Goal: Task Accomplishment & Management: Manage account settings

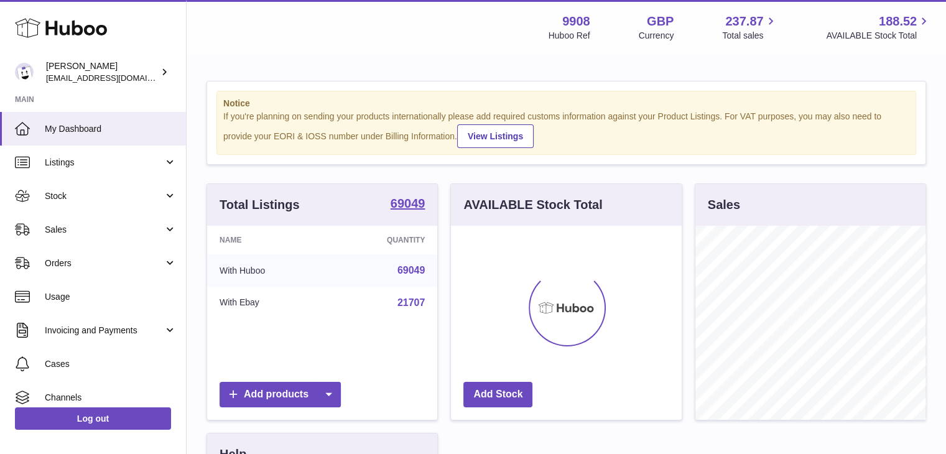
scroll to position [194, 231]
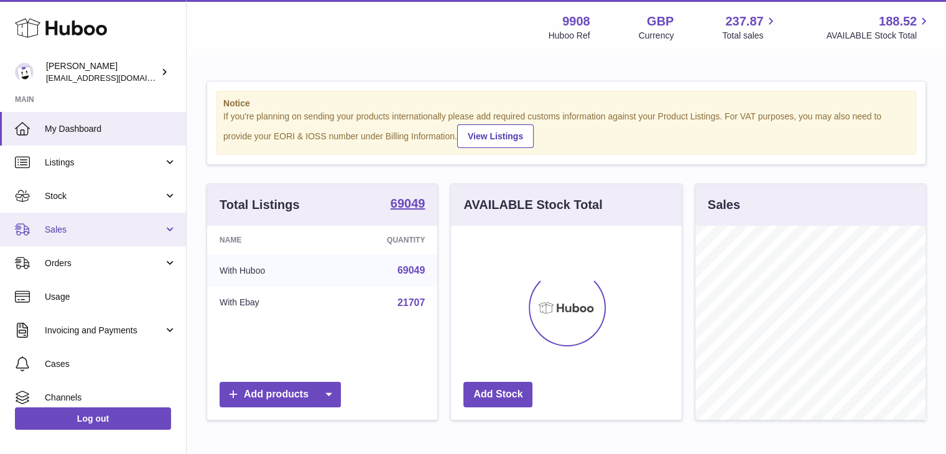
click at [93, 229] on span "Sales" at bounding box center [104, 230] width 119 height 12
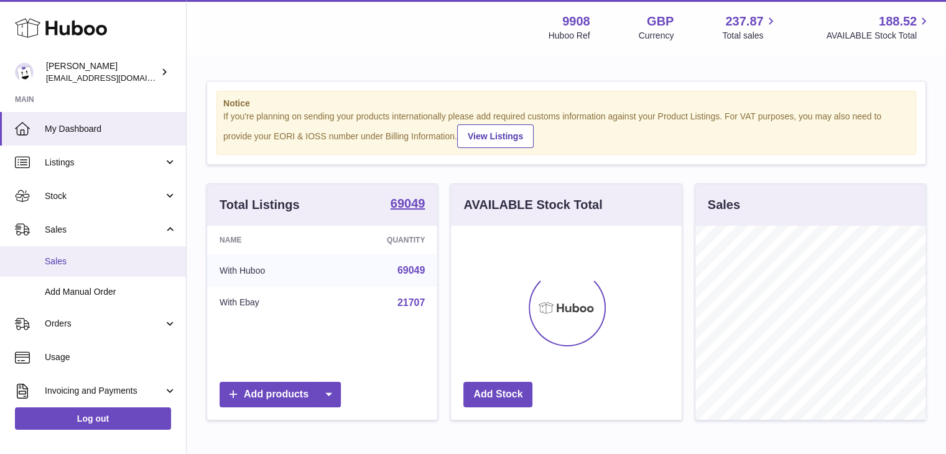
click at [73, 262] on span "Sales" at bounding box center [111, 262] width 132 height 12
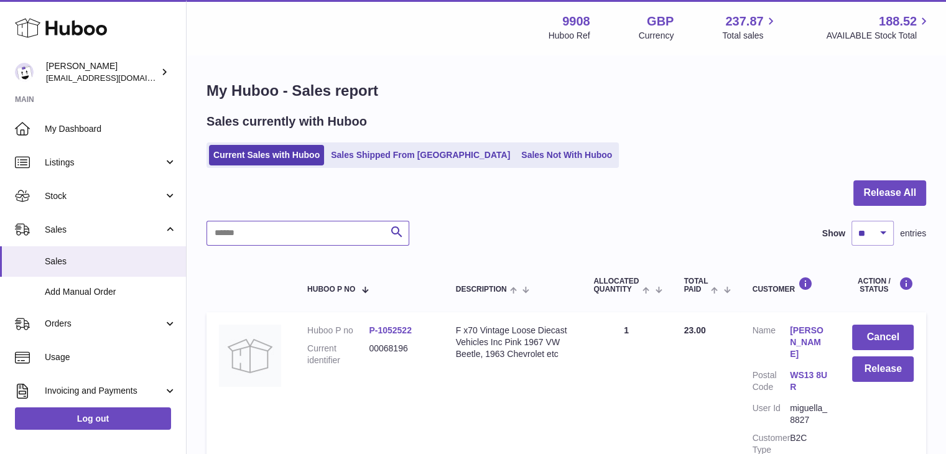
click at [259, 235] on input "text" at bounding box center [307, 233] width 203 height 25
paste input "********"
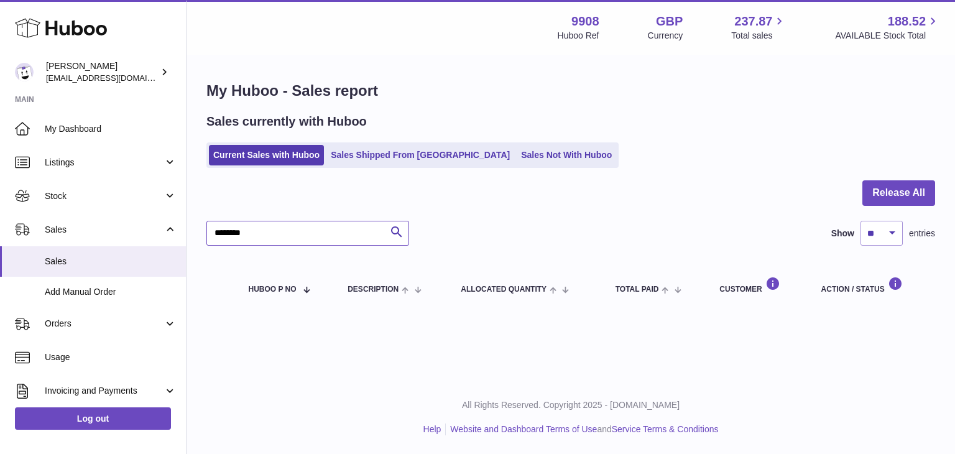
drag, startPoint x: 260, startPoint y: 237, endPoint x: 212, endPoint y: 234, distance: 47.9
click at [212, 234] on input "********" at bounding box center [307, 233] width 203 height 25
paste input "text"
type input "********"
click at [366, 152] on link "Sales Shipped From [GEOGRAPHIC_DATA]" at bounding box center [420, 155] width 188 height 21
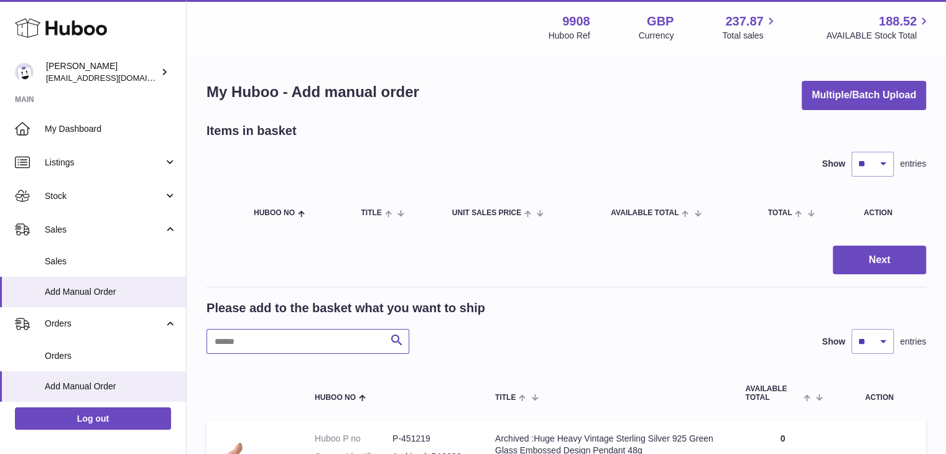
click at [271, 339] on input "text" at bounding box center [307, 341] width 203 height 25
paste input "********"
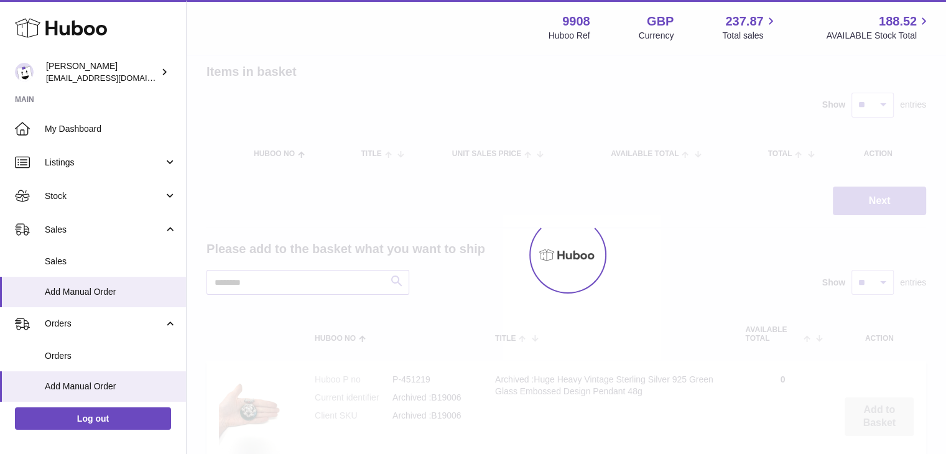
scroll to position [83, 0]
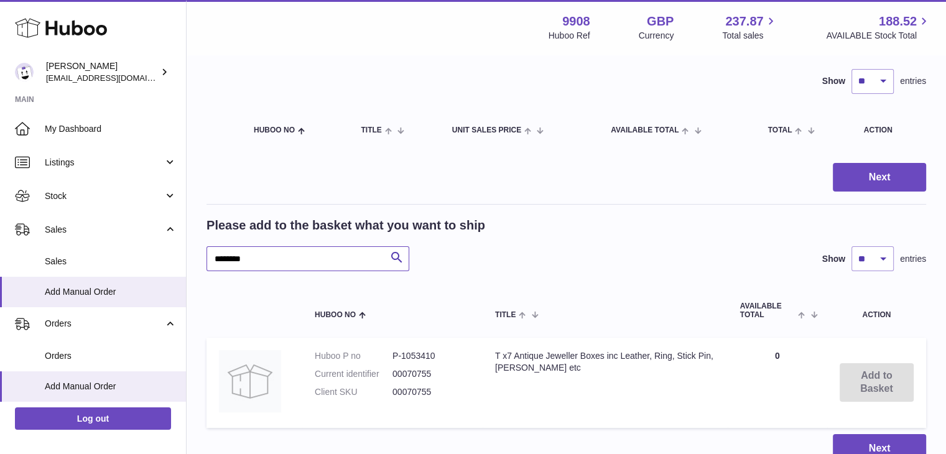
drag, startPoint x: 261, startPoint y: 256, endPoint x: 188, endPoint y: 258, distance: 72.2
click at [188, 258] on div "My Huboo - Add manual order Multiple/Batch Upload Items in basket Show ** ** **…" at bounding box center [566, 230] width 759 height 515
paste input "text"
type input "********"
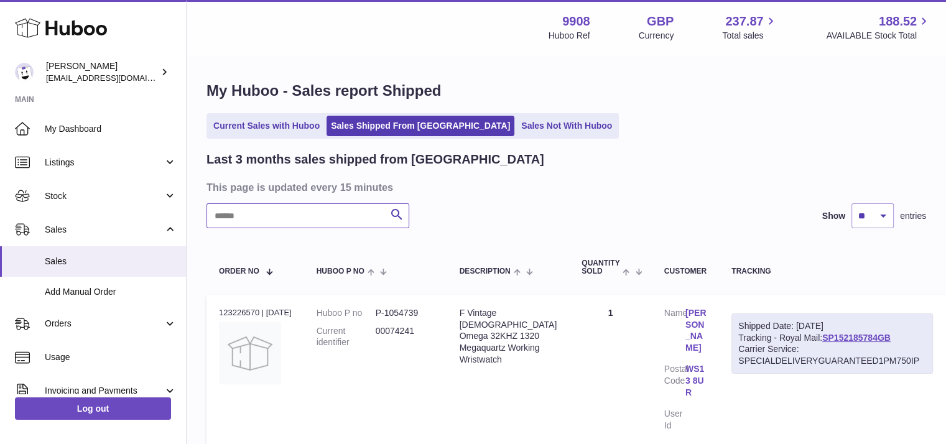
click at [282, 223] on input "text" at bounding box center [307, 215] width 203 height 25
paste input "********"
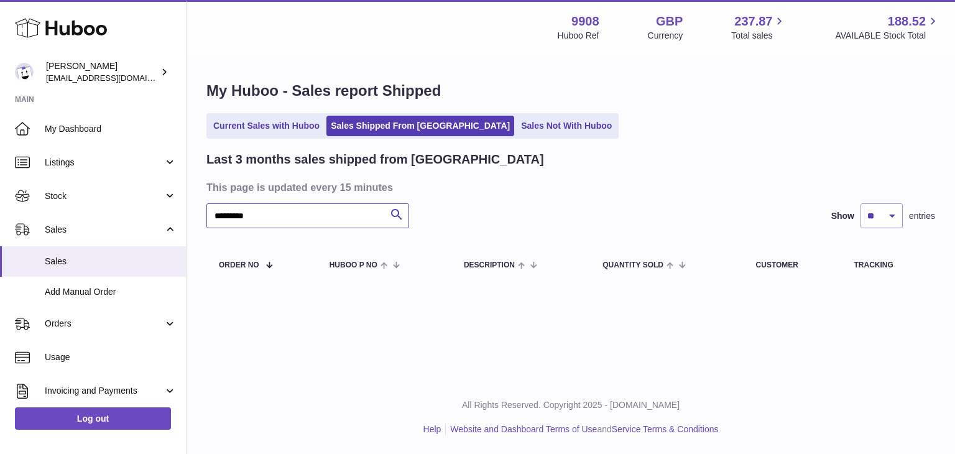
drag, startPoint x: 259, startPoint y: 212, endPoint x: 197, endPoint y: 212, distance: 62.2
click at [197, 212] on div "My Huboo - Sales report Shipped Current Sales with Huboo Sales Shipped From Hub…" at bounding box center [571, 184] width 769 height 257
paste input "text"
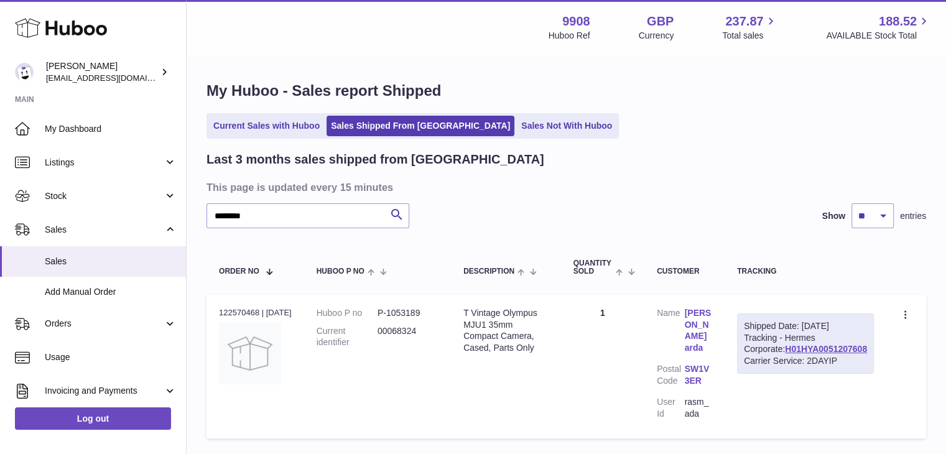
drag, startPoint x: 871, startPoint y: 372, endPoint x: 781, endPoint y: 369, distance: 89.6
click at [781, 369] on div "Shipped Date: 11th Aug 2025 Tracking - Hermes Corporate: H01HYA0051207608 Carri…" at bounding box center [805, 343] width 137 height 61
copy link "H01HYA0051207608"
drag, startPoint x: 271, startPoint y: 220, endPoint x: 211, endPoint y: 220, distance: 59.7
click at [211, 220] on input "********" at bounding box center [307, 215] width 203 height 25
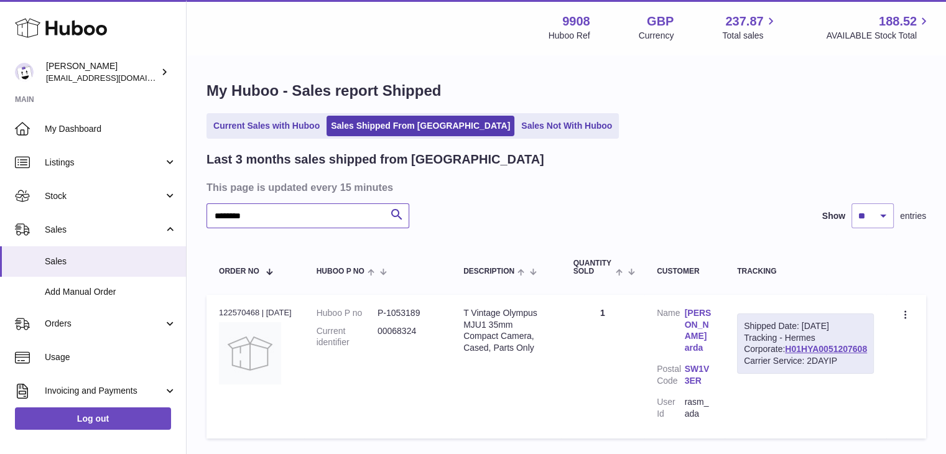
paste input "**********"
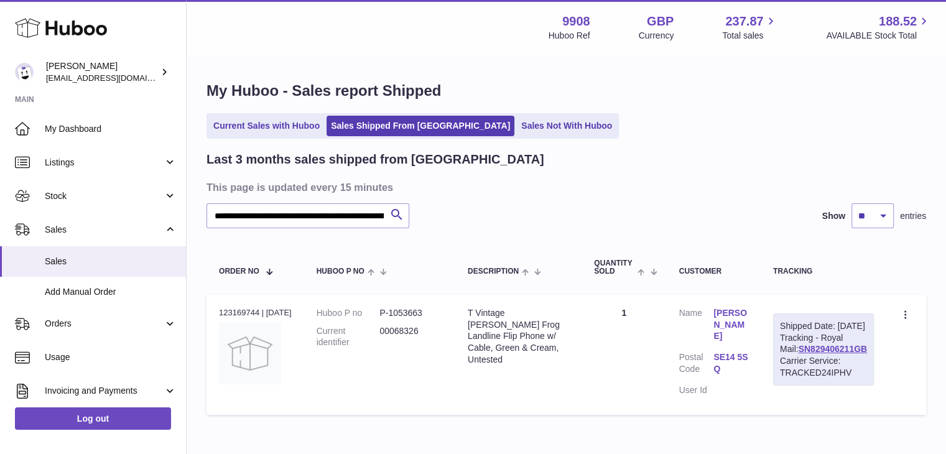
drag, startPoint x: 866, startPoint y: 371, endPoint x: 793, endPoint y: 373, distance: 72.8
click at [793, 373] on div "Shipped Date: 21st Aug 2025 Tracking - Royal Mail: SN829406211GB Carrier Servic…" at bounding box center [823, 349] width 101 height 72
copy link "SN829406211GB"
drag, startPoint x: 213, startPoint y: 214, endPoint x: 448, endPoint y: 217, distance: 235.1
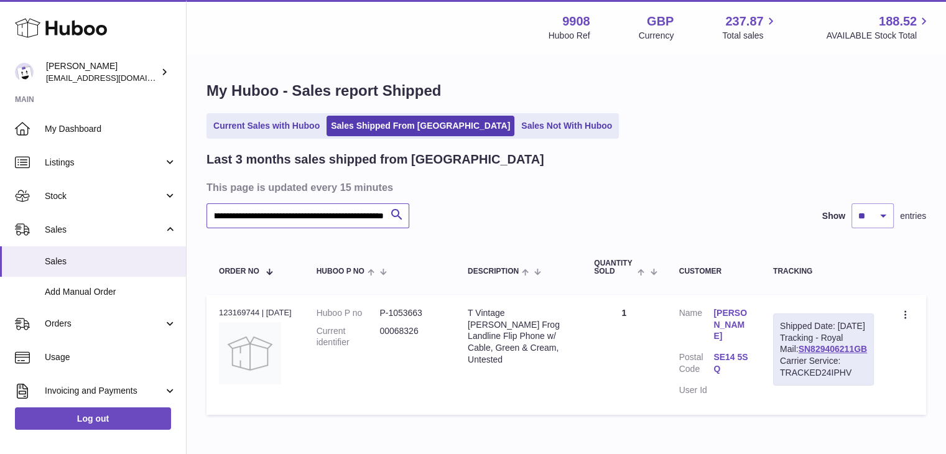
click at [448, 217] on div "**********" at bounding box center [565, 215] width 719 height 25
paste input "text"
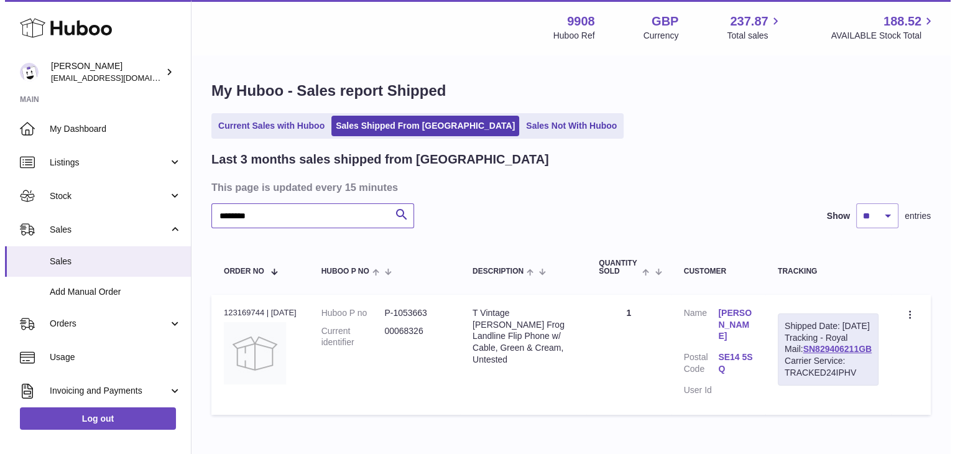
scroll to position [0, 0]
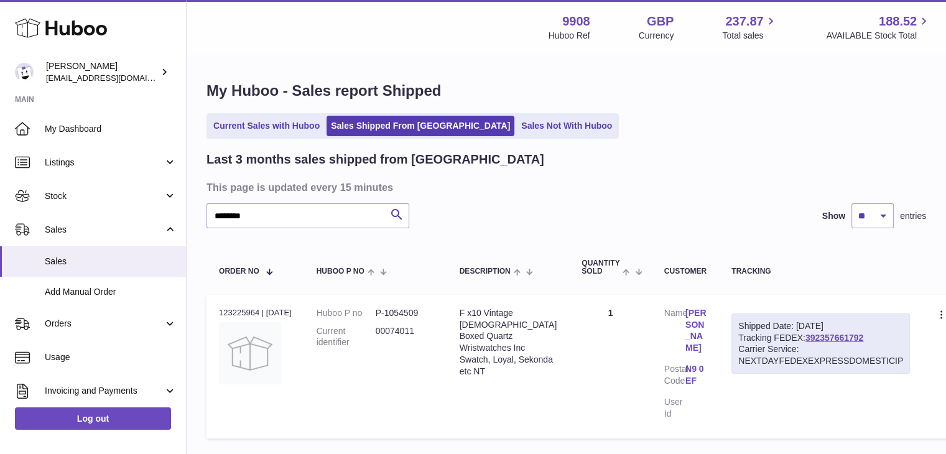
drag, startPoint x: 852, startPoint y: 334, endPoint x: 786, endPoint y: 341, distance: 66.3
click at [786, 341] on div "Shipped Date: 21st Aug 2025 Tracking FEDEX: 392357661792 Carrier Service: NEXTD…" at bounding box center [820, 343] width 178 height 61
copy link "392357661792"
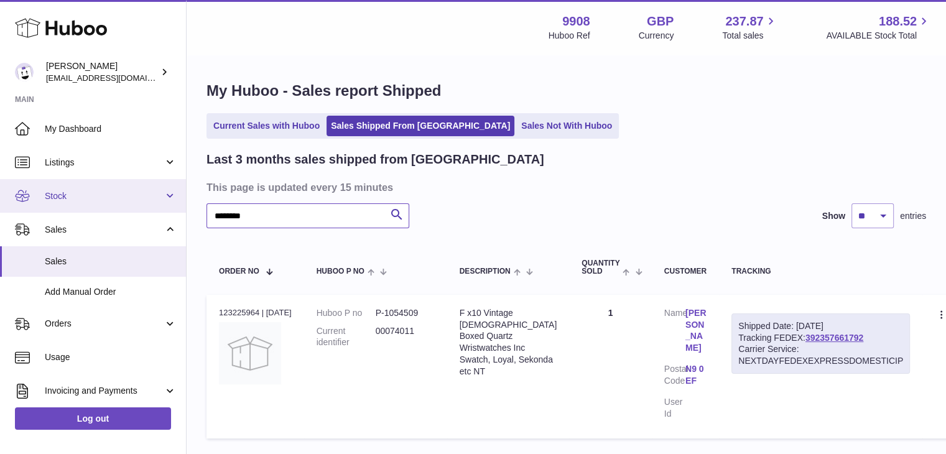
drag, startPoint x: 202, startPoint y: 211, endPoint x: 149, endPoint y: 210, distance: 52.9
click at [150, 210] on div "Huboo Ellie Baker tbcollectables@hotmail.co.uk Main My Dashboard Listings Not w…" at bounding box center [473, 271] width 946 height 543
paste input "text"
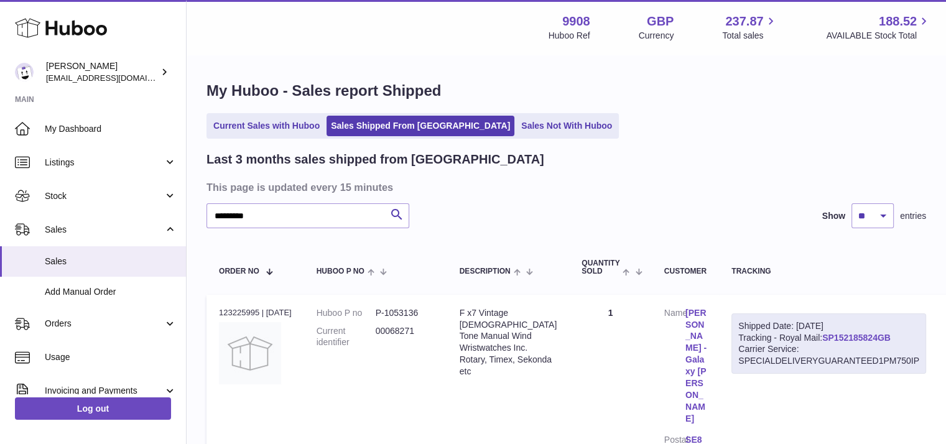
drag, startPoint x: 876, startPoint y: 337, endPoint x: 804, endPoint y: 335, distance: 72.2
click at [804, 335] on div "Shipped Date: 21st Aug 2025 Tracking - Royal Mail: SP152185824GB Carrier Servic…" at bounding box center [828, 343] width 195 height 61
copy link "SP152185824GB"
drag, startPoint x: 264, startPoint y: 221, endPoint x: 186, endPoint y: 216, distance: 78.6
click at [187, 216] on div "My Huboo - Sales report Shipped Current Sales with Huboo Sales Shipped From Hub…" at bounding box center [566, 298] width 759 height 484
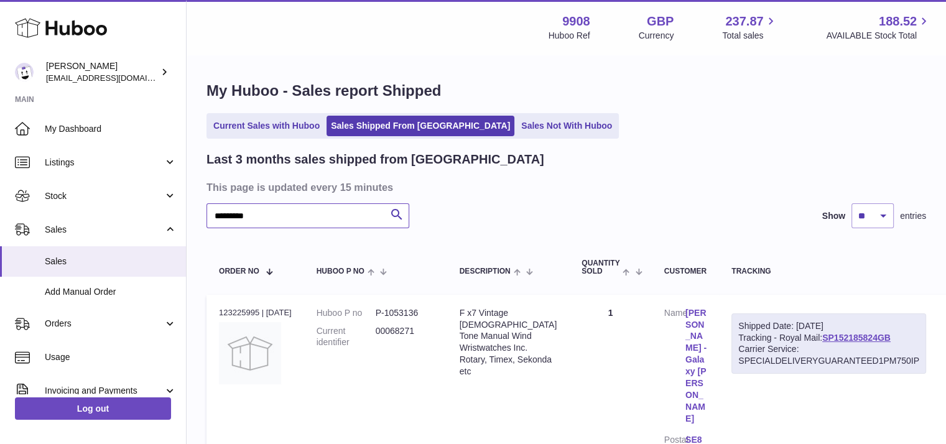
paste input "text"
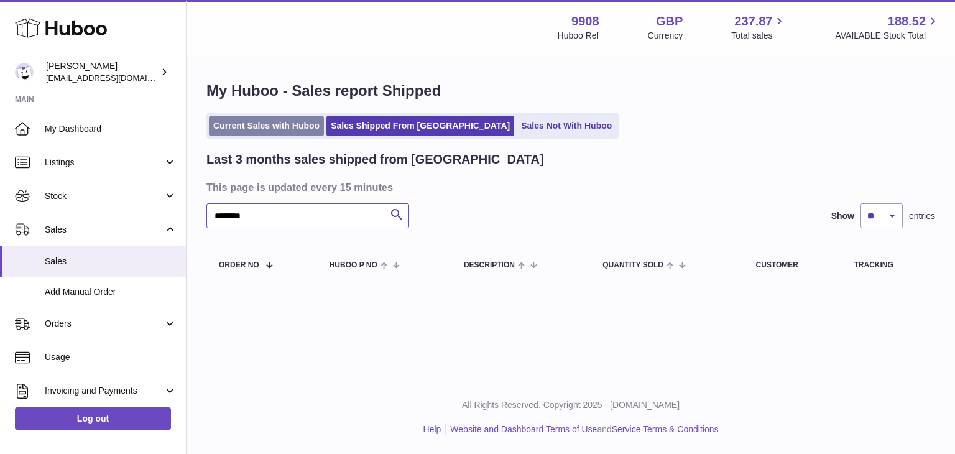
type input "********"
click at [265, 126] on link "Current Sales with Huboo" at bounding box center [266, 126] width 115 height 21
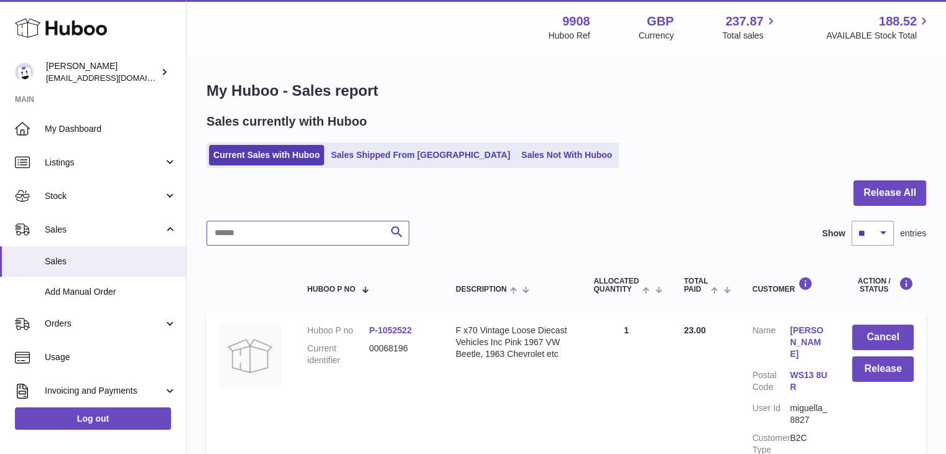
click at [239, 234] on input "text" at bounding box center [307, 233] width 203 height 25
paste input "********"
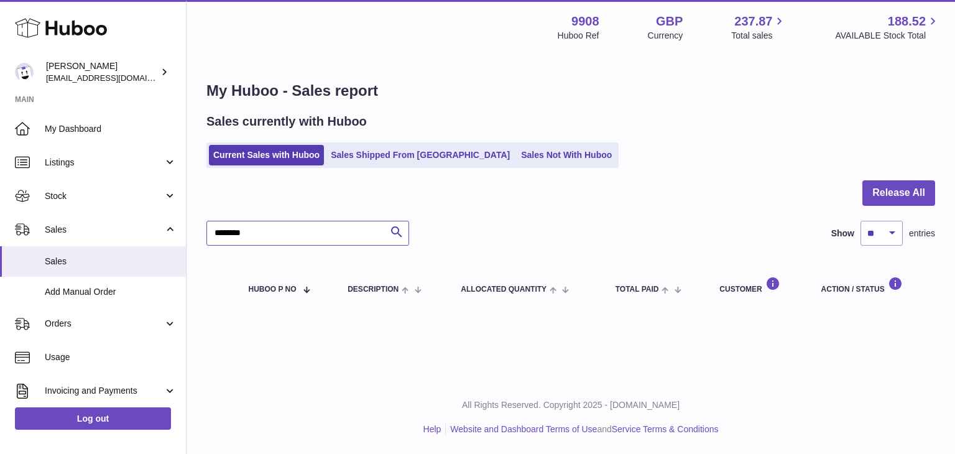
drag, startPoint x: 272, startPoint y: 237, endPoint x: 192, endPoint y: 236, distance: 80.2
click at [192, 237] on div "My Huboo - Sales report Sales currently with Huboo Current Sales with Huboo Sal…" at bounding box center [571, 196] width 769 height 281
paste input "text"
type input "********"
click at [381, 157] on link "Sales Shipped From [GEOGRAPHIC_DATA]" at bounding box center [420, 155] width 188 height 21
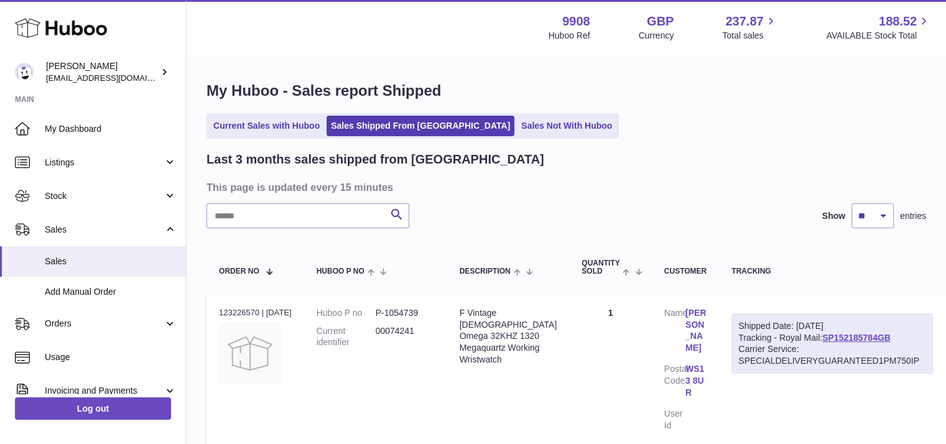
click at [231, 219] on input "text" at bounding box center [307, 215] width 203 height 25
paste input "********"
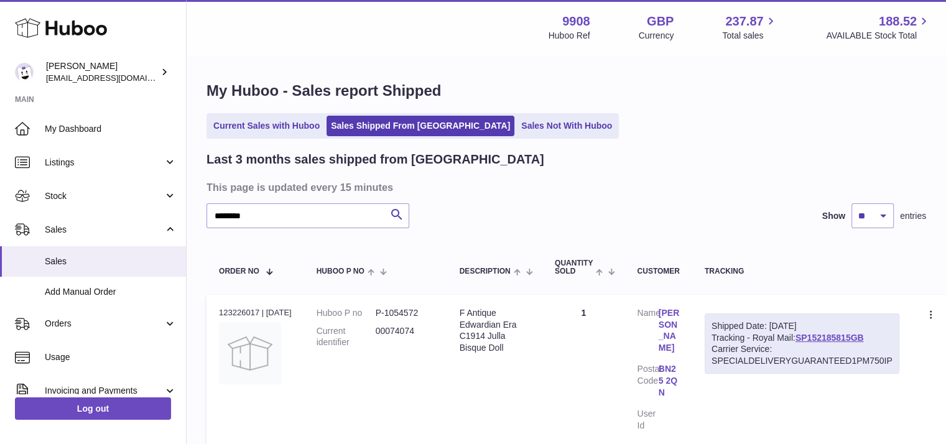
drag, startPoint x: 878, startPoint y: 338, endPoint x: 803, endPoint y: 340, distance: 74.7
click at [803, 340] on div "Shipped Date: [DATE] Tracking - Royal Mail: SP152185815GB Carrier Service: SPEC…" at bounding box center [802, 343] width 195 height 61
copy link "SP152185815GB"
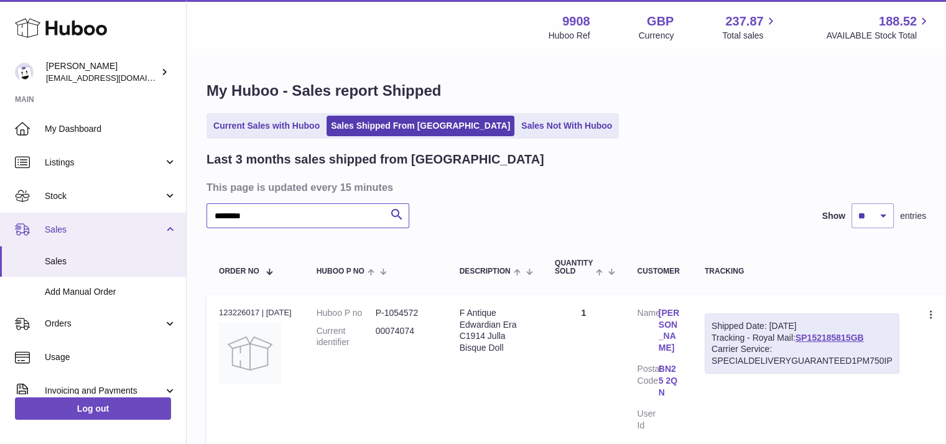
drag, startPoint x: 266, startPoint y: 221, endPoint x: 172, endPoint y: 221, distance: 94.5
click at [172, 221] on div "Huboo [PERSON_NAME] [EMAIL_ADDRESS][DOMAIN_NAME] Main My Dashboard Listings Not…" at bounding box center [473, 277] width 946 height 554
paste input "*****"
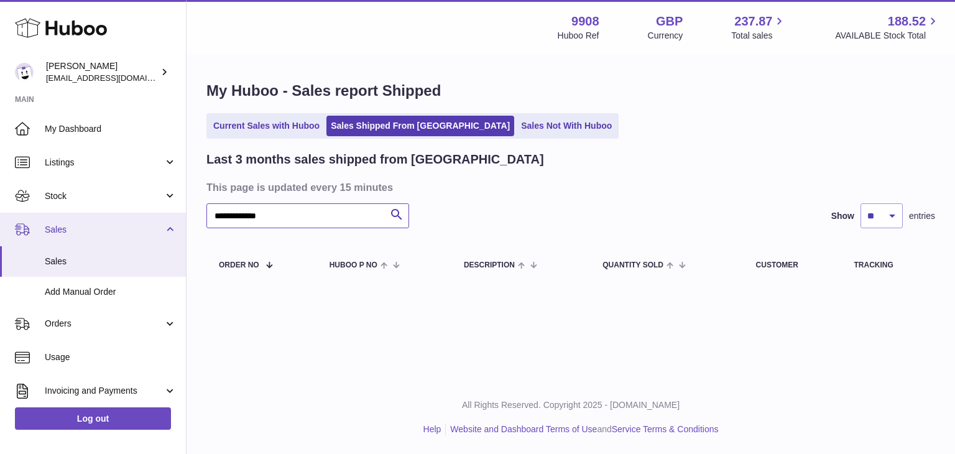
drag, startPoint x: 285, startPoint y: 213, endPoint x: 175, endPoint y: 213, distance: 110.1
click at [175, 213] on div "**********" at bounding box center [477, 227] width 955 height 454
paste input "text"
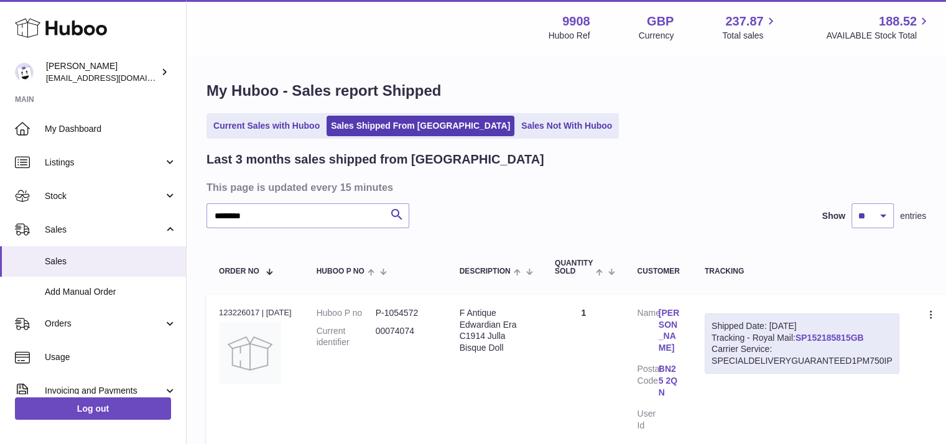
drag, startPoint x: 882, startPoint y: 336, endPoint x: 806, endPoint y: 338, distance: 75.9
click at [806, 338] on div "Shipped Date: 21st Aug 2025 Tracking - Royal Mail: SP152185815GB Carrier Servic…" at bounding box center [802, 343] width 195 height 61
copy link "SP152185815GB"
drag, startPoint x: 239, startPoint y: 215, endPoint x: 185, endPoint y: 215, distance: 53.5
click at [185, 215] on div "Huboo Ellie Baker tbcollectables@hotmail.co.uk Main My Dashboard Listings Not w…" at bounding box center [473, 277] width 946 height 554
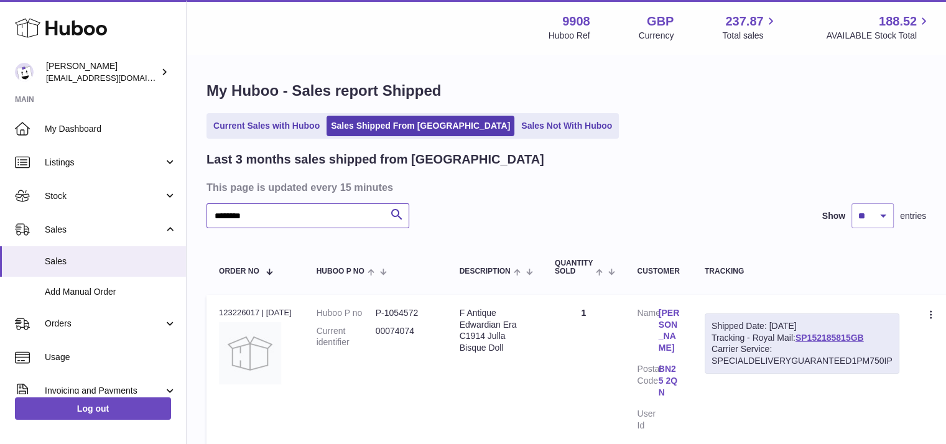
paste input "text"
drag, startPoint x: 879, startPoint y: 336, endPoint x: 806, endPoint y: 336, distance: 72.8
click at [806, 336] on div "Shipped Date: 21st Aug 2025 Tracking - Royal Mail: SP152185775GB Carrier Servic…" at bounding box center [802, 343] width 195 height 61
copy link "SP152185775GB"
drag, startPoint x: 259, startPoint y: 218, endPoint x: 189, endPoint y: 215, distance: 69.7
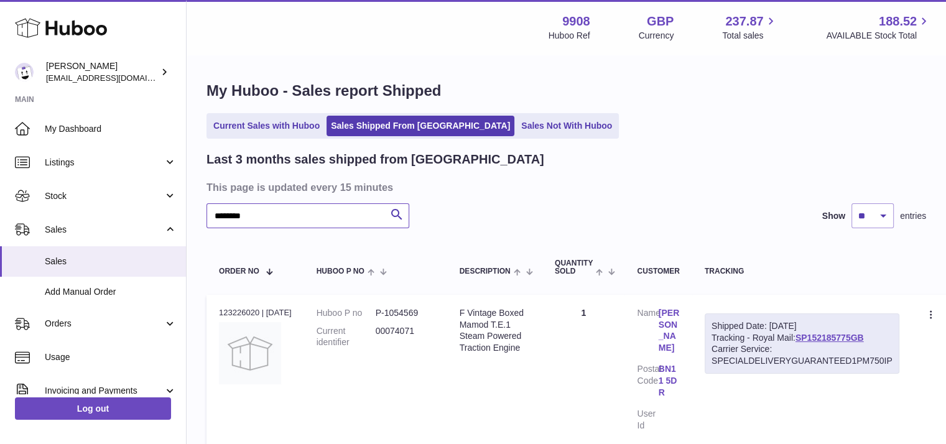
click at [189, 215] on div "My Huboo - Sales report Shipped Current Sales with Huboo Sales Shipped From Hub…" at bounding box center [566, 268] width 759 height 425
paste input "text"
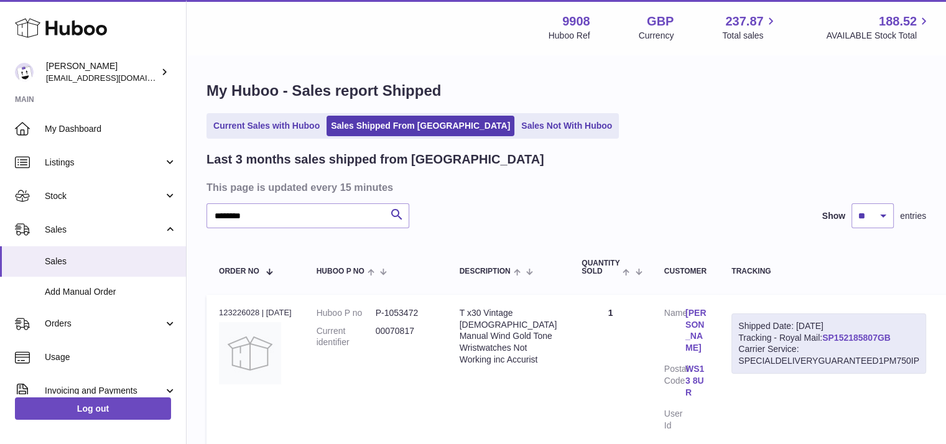
drag, startPoint x: 874, startPoint y: 336, endPoint x: 804, endPoint y: 336, distance: 70.3
click at [804, 336] on div "Shipped Date: 21st Aug 2025 Tracking - Royal Mail: SP152185807GB Carrier Servic…" at bounding box center [828, 343] width 195 height 61
copy link "SP152185807GB"
drag, startPoint x: 317, startPoint y: 215, endPoint x: 201, endPoint y: 214, distance: 115.7
click at [201, 214] on div "My Huboo - Sales report Shipped Current Sales with Huboo Sales Shipped From Hub…" at bounding box center [566, 268] width 759 height 425
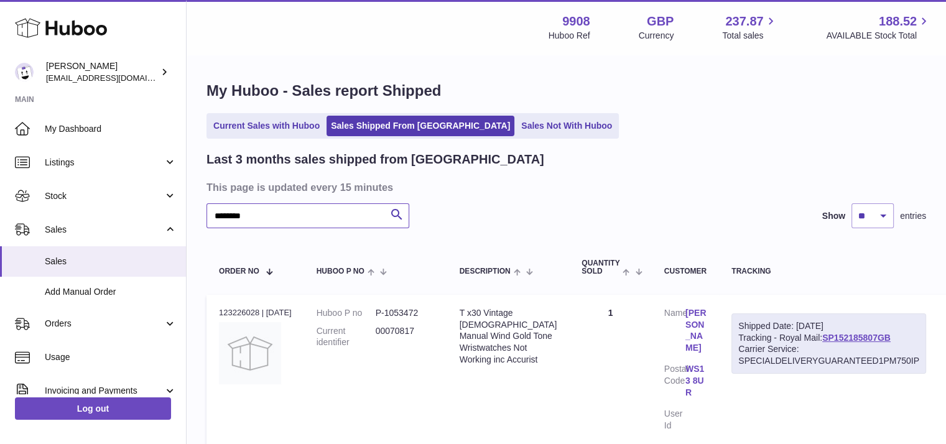
paste input "text"
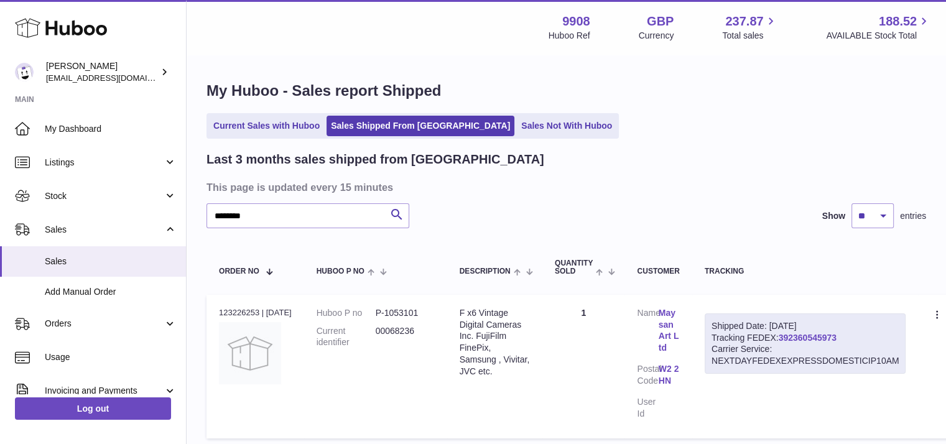
drag, startPoint x: 856, startPoint y: 336, endPoint x: 788, endPoint y: 341, distance: 68.6
click at [788, 341] on div "Shipped Date: 21st Aug 2025 Tracking FEDEX: 392360545973 Carrier Service: NEXTD…" at bounding box center [805, 343] width 201 height 61
copy link "392360545973"
drag, startPoint x: 262, startPoint y: 220, endPoint x: 194, endPoint y: 217, distance: 67.9
click at [194, 217] on div "My Huboo - Sales report Shipped Current Sales with Huboo Sales Shipped From Hub…" at bounding box center [566, 263] width 759 height 414
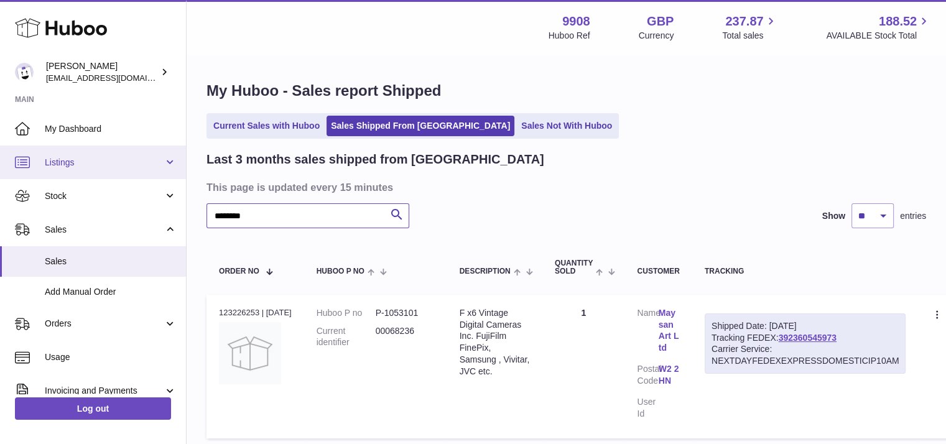
paste input "text"
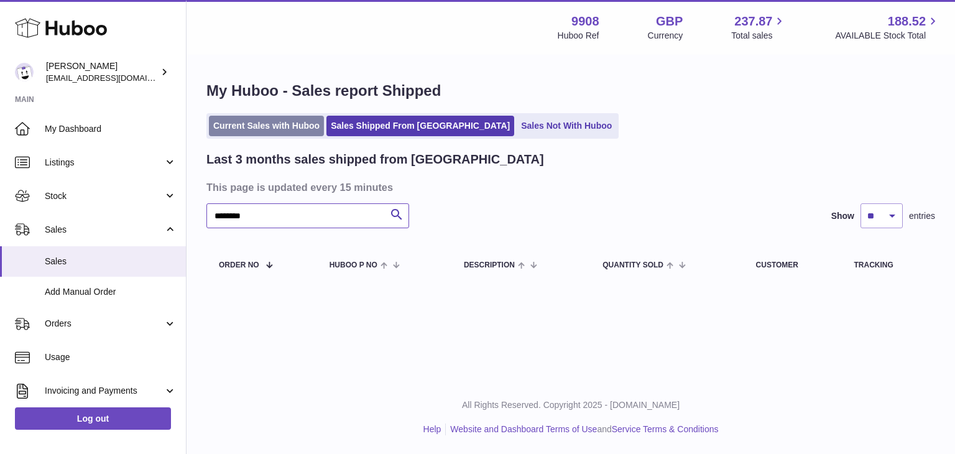
type input "********"
click at [279, 127] on link "Current Sales with Huboo" at bounding box center [266, 126] width 115 height 21
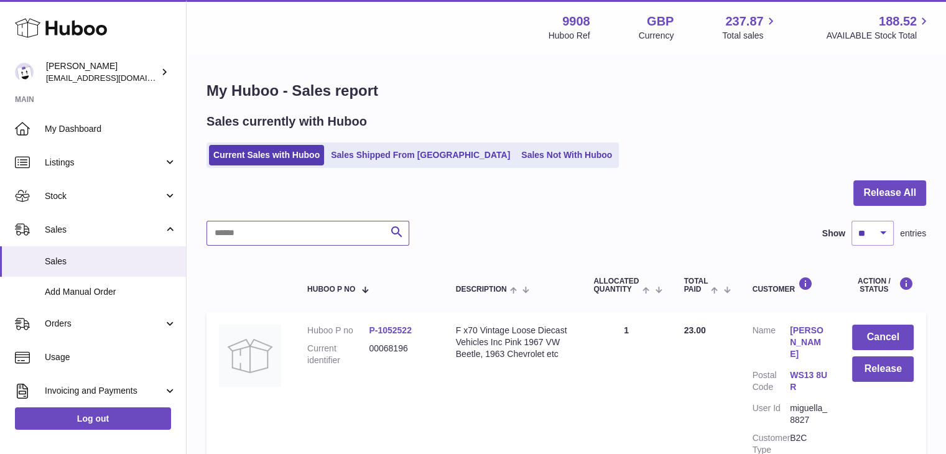
click at [256, 229] on input "text" at bounding box center [307, 233] width 203 height 25
paste input "********"
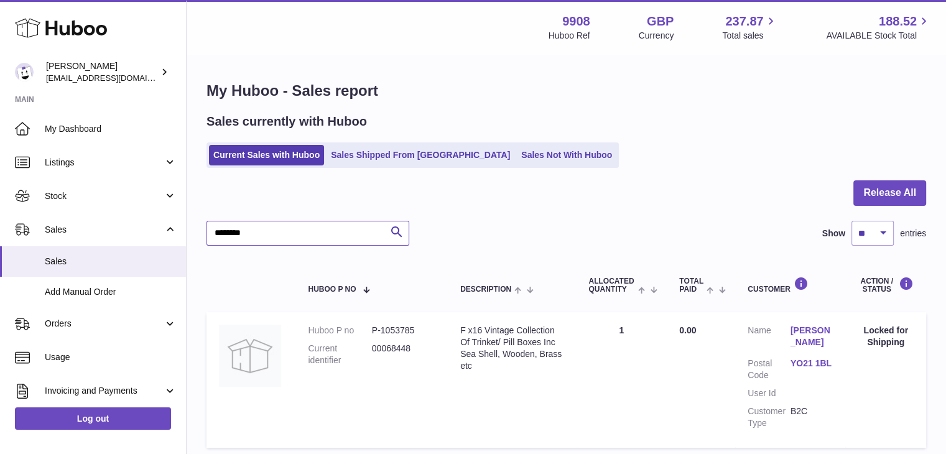
drag, startPoint x: 257, startPoint y: 237, endPoint x: 205, endPoint y: 232, distance: 53.1
click at [205, 232] on div "My Huboo - Sales report Sales currently with Huboo Current Sales with Huboo Sal…" at bounding box center [566, 267] width 759 height 423
paste input "text"
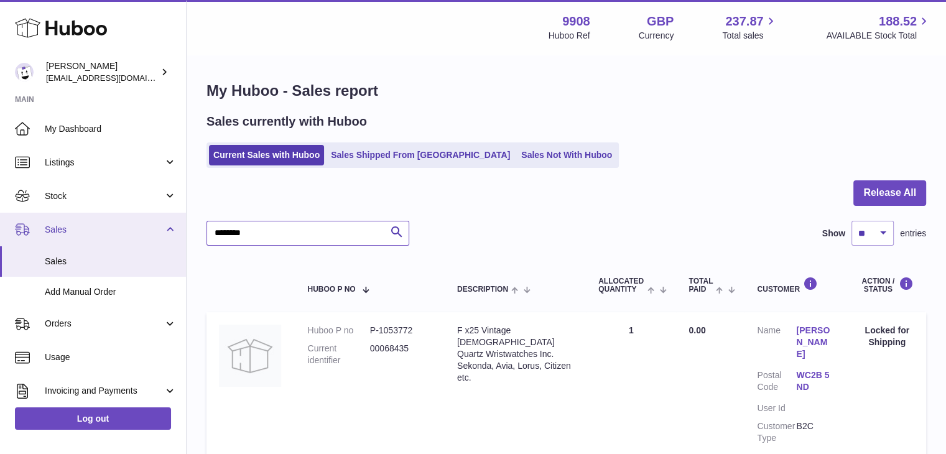
drag, startPoint x: 259, startPoint y: 234, endPoint x: 166, endPoint y: 227, distance: 93.0
click at [166, 227] on div "Huboo [PERSON_NAME] [EMAIL_ADDRESS][DOMAIN_NAME] Main My Dashboard Listings Not…" at bounding box center [473, 283] width 946 height 567
paste input "text"
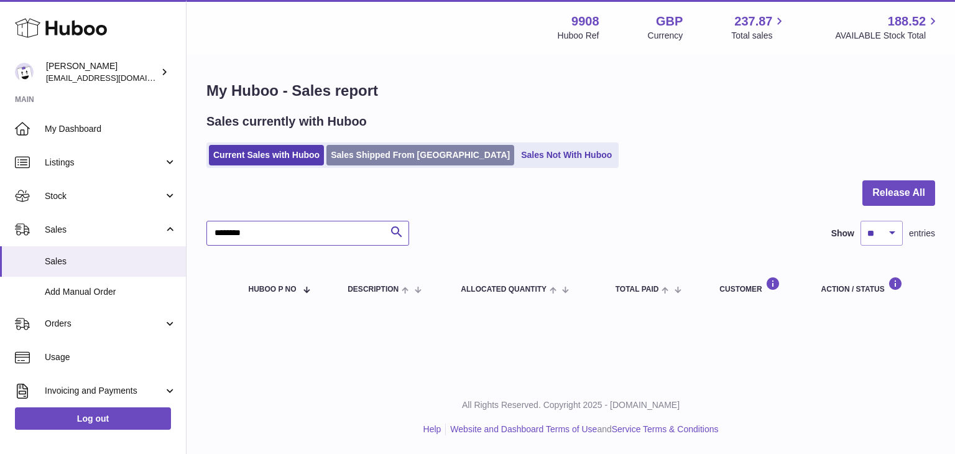
type input "********"
click at [384, 147] on link "Sales Shipped From [GEOGRAPHIC_DATA]" at bounding box center [420, 155] width 188 height 21
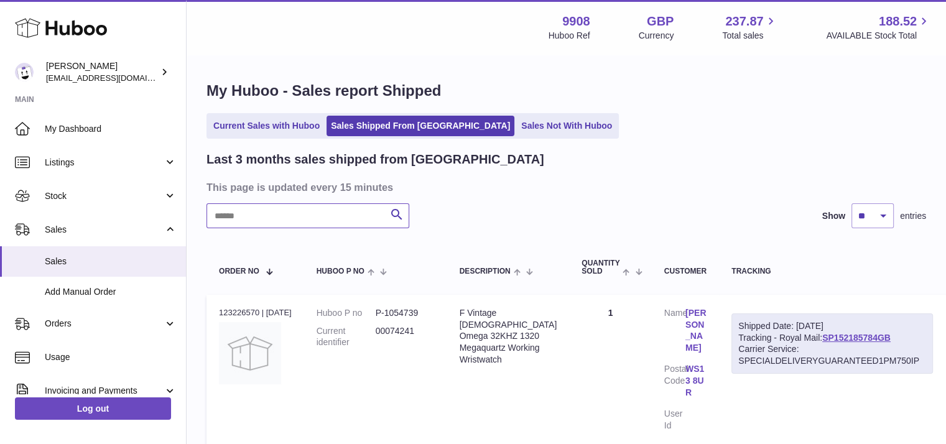
click at [252, 224] on input "text" at bounding box center [307, 215] width 203 height 25
paste input "********"
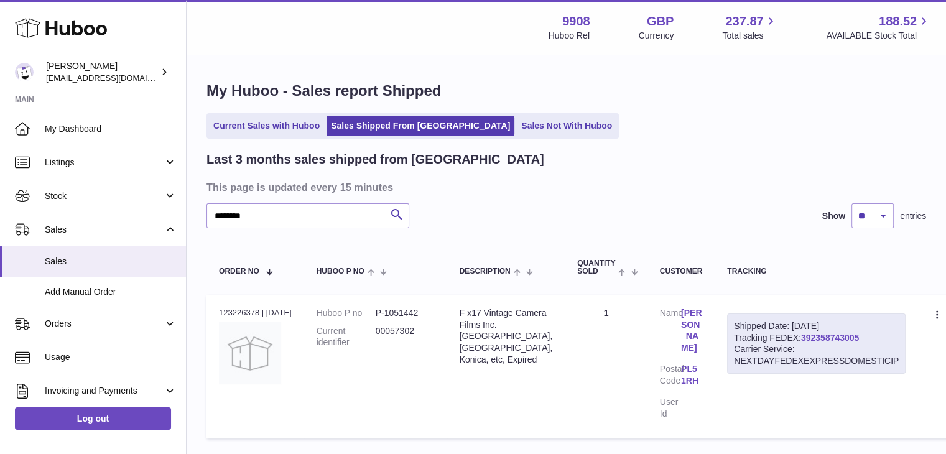
drag, startPoint x: 834, startPoint y: 338, endPoint x: 789, endPoint y: 338, distance: 45.4
click at [789, 338] on div "Shipped Date: 21st Aug 2025 Tracking FEDEX: 392358743005 Carrier Service: NEXTD…" at bounding box center [816, 343] width 178 height 61
copy link "392358743005"
drag, startPoint x: 257, startPoint y: 220, endPoint x: 188, endPoint y: 217, distance: 68.5
click at [188, 217] on div "My Huboo - Sales report Shipped Current Sales with Huboo Sales Shipped From Hub…" at bounding box center [566, 263] width 759 height 414
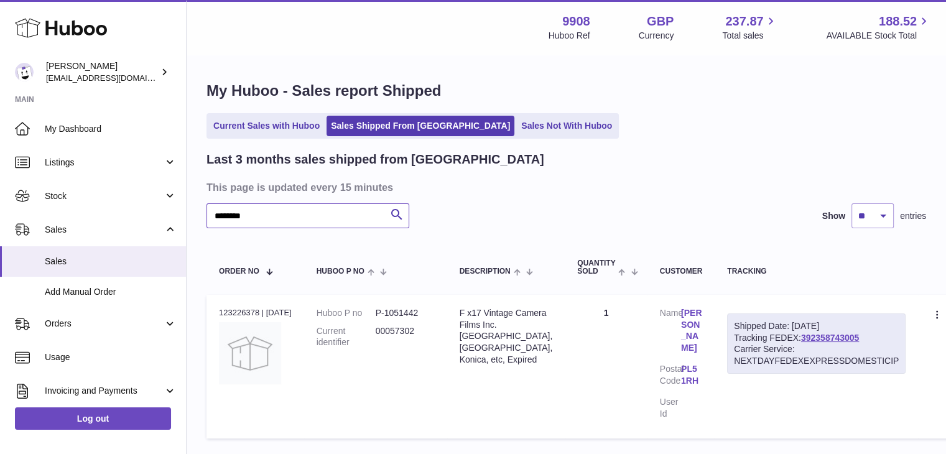
paste input "text"
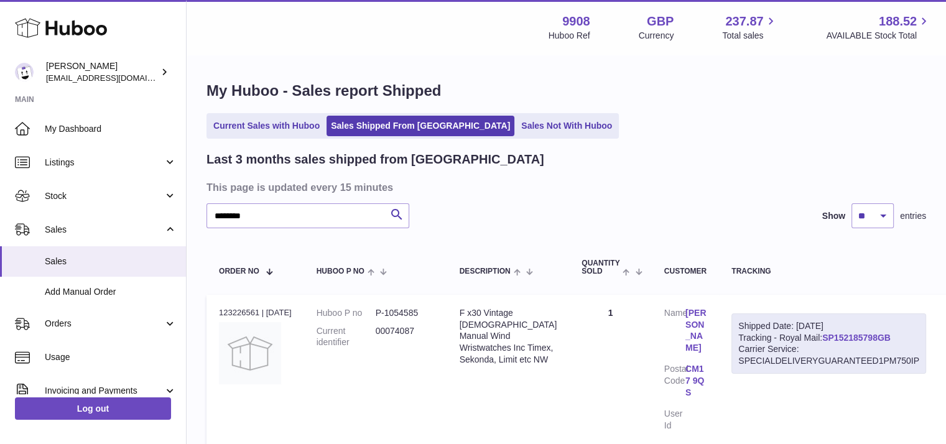
drag, startPoint x: 876, startPoint y: 336, endPoint x: 806, endPoint y: 336, distance: 69.6
click at [806, 336] on div "Shipped Date: 21st Aug 2025 Tracking - Royal Mail: SP152185798GB Carrier Servic…" at bounding box center [828, 343] width 195 height 61
copy link "SP152185798GB"
drag, startPoint x: 272, startPoint y: 222, endPoint x: 206, endPoint y: 215, distance: 65.7
click at [206, 215] on input "********" at bounding box center [307, 215] width 203 height 25
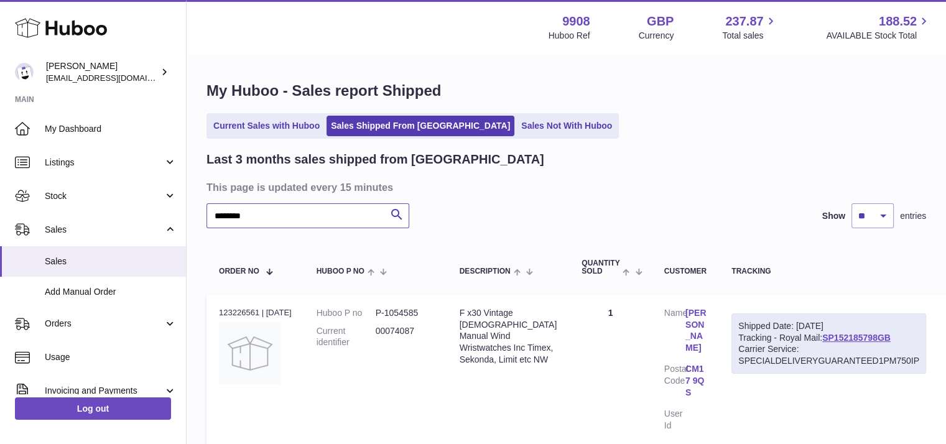
paste input "text"
drag, startPoint x: 890, startPoint y: 339, endPoint x: 805, endPoint y: 339, distance: 85.2
click at [805, 339] on div "Shipped Date: 21st Aug 2025 Tracking - Royal Mail: SP152185784GB Carrier Servic…" at bounding box center [828, 343] width 195 height 61
copy link "SP152185784GB"
drag, startPoint x: 264, startPoint y: 216, endPoint x: 209, endPoint y: 215, distance: 54.7
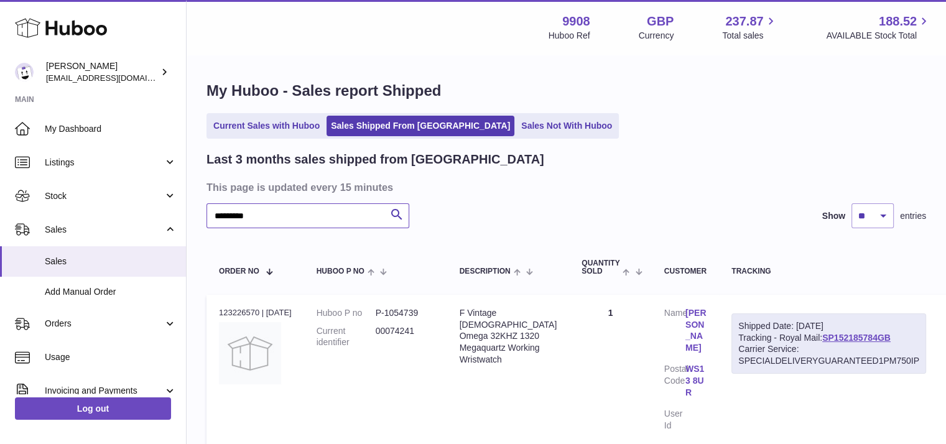
click at [209, 215] on input "********" at bounding box center [307, 215] width 203 height 25
paste input "text"
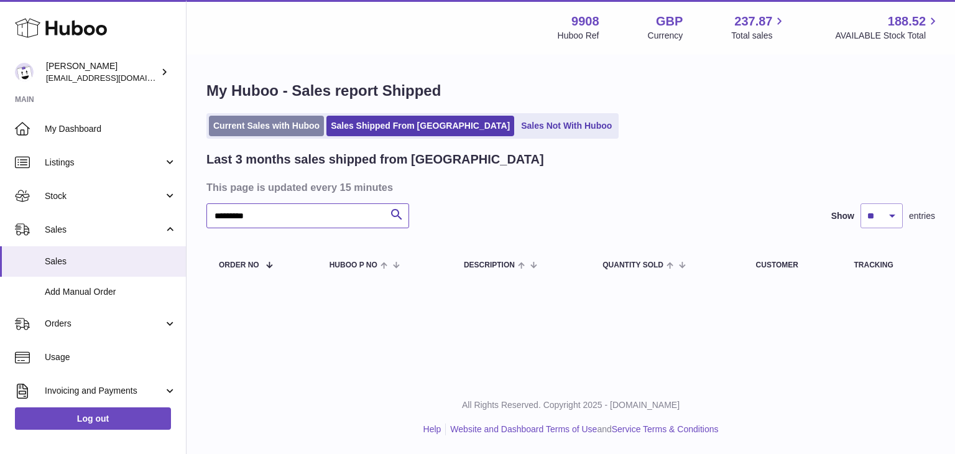
type input "********"
click at [281, 129] on link "Current Sales with Huboo" at bounding box center [266, 126] width 115 height 21
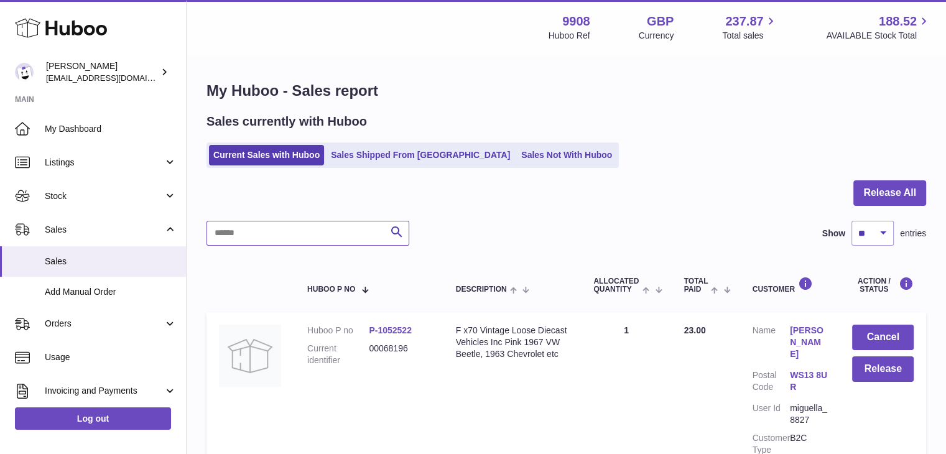
click at [257, 234] on input "text" at bounding box center [307, 233] width 203 height 25
paste input "********"
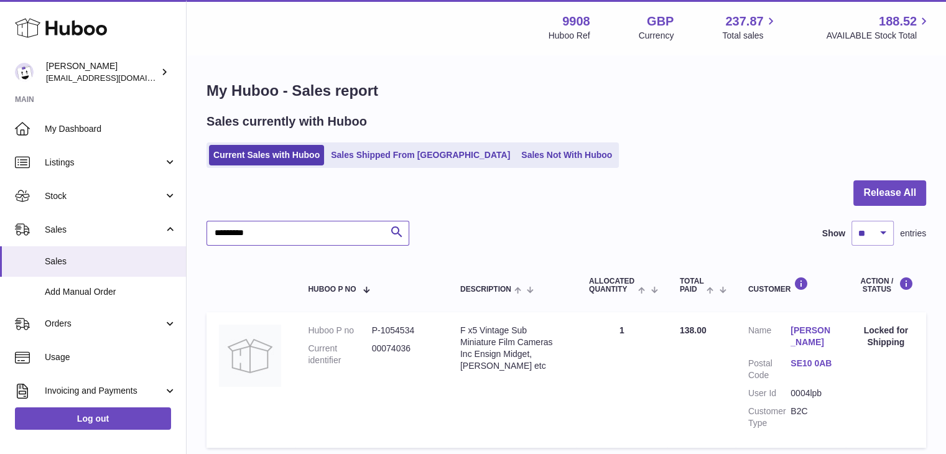
type input "********"
click at [68, 260] on span "Sales" at bounding box center [111, 262] width 132 height 12
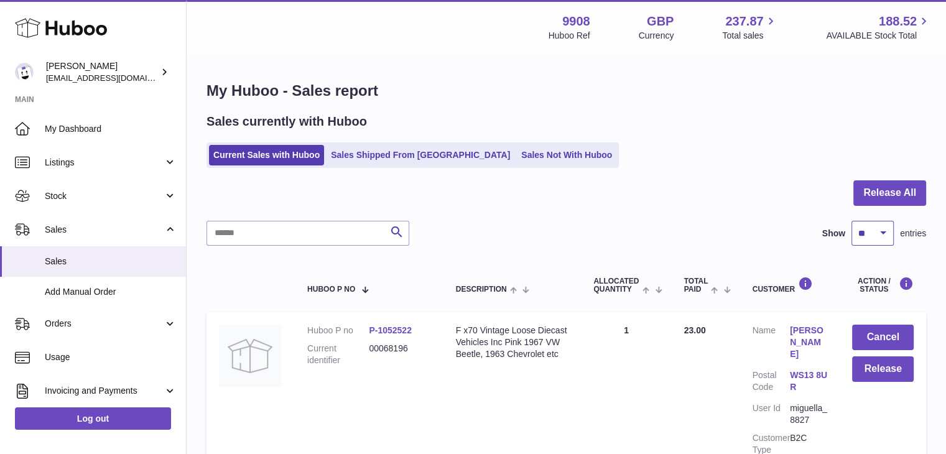
click at [869, 231] on select "** ** ** ***" at bounding box center [872, 233] width 42 height 25
select select "***"
click at [851, 221] on select "** ** ** ***" at bounding box center [872, 233] width 42 height 25
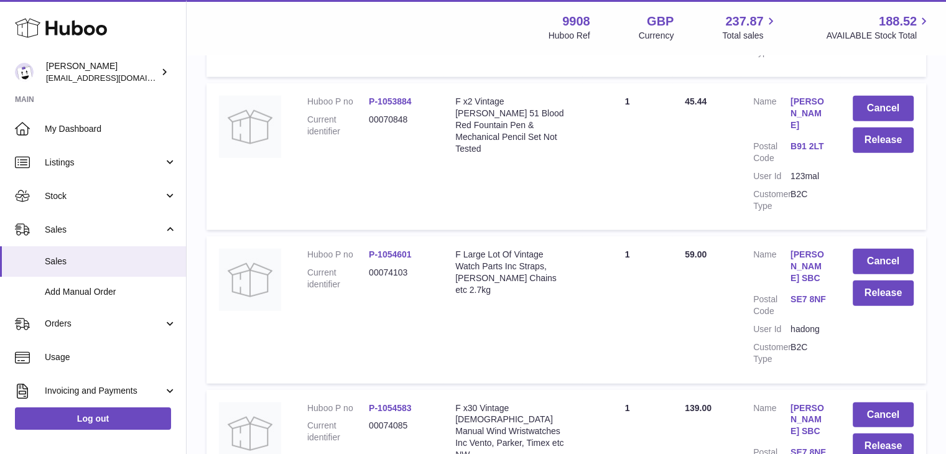
scroll to position [3068, 0]
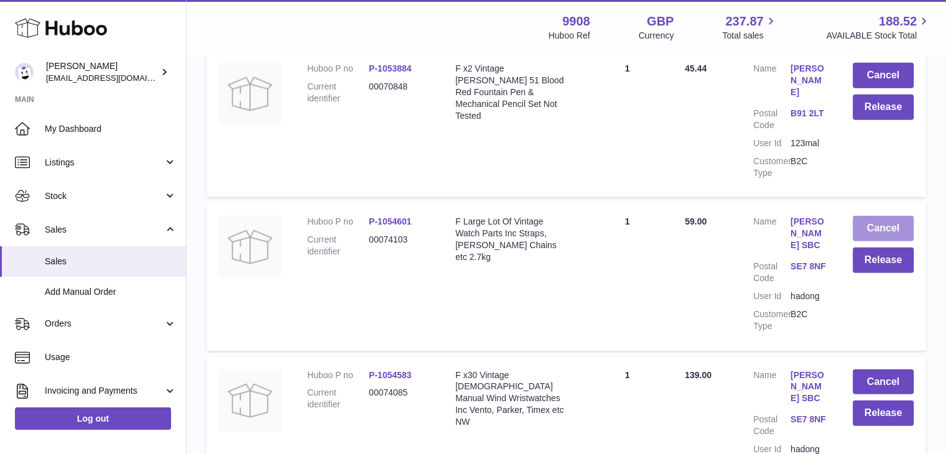
click at [878, 216] on button "Cancel" at bounding box center [883, 228] width 61 height 25
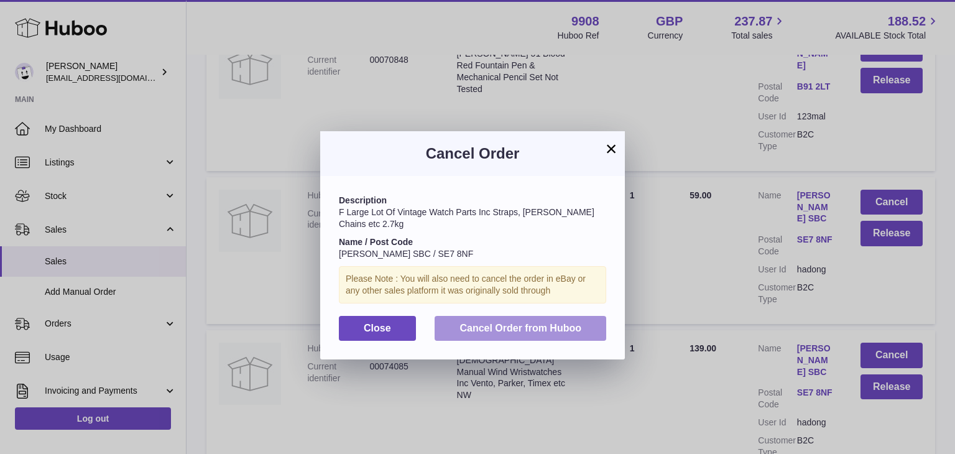
click at [559, 326] on span "Cancel Order from Huboo" at bounding box center [521, 328] width 122 height 11
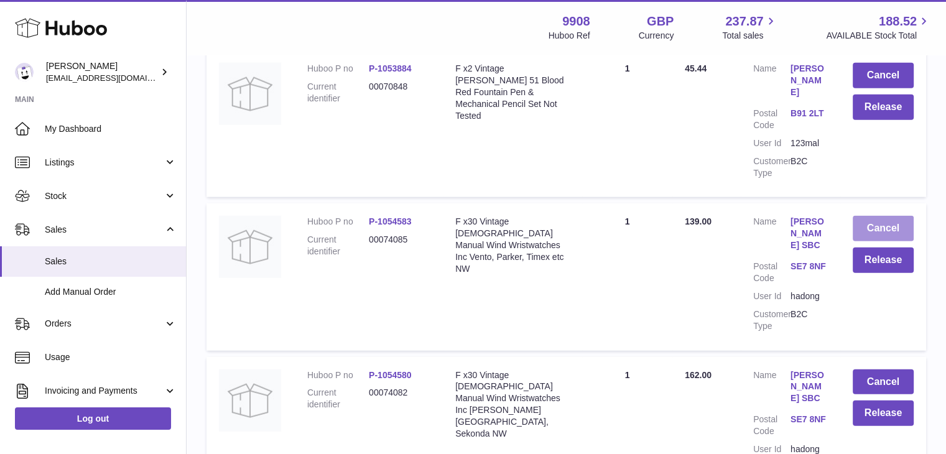
click at [892, 216] on button "Cancel" at bounding box center [883, 228] width 61 height 25
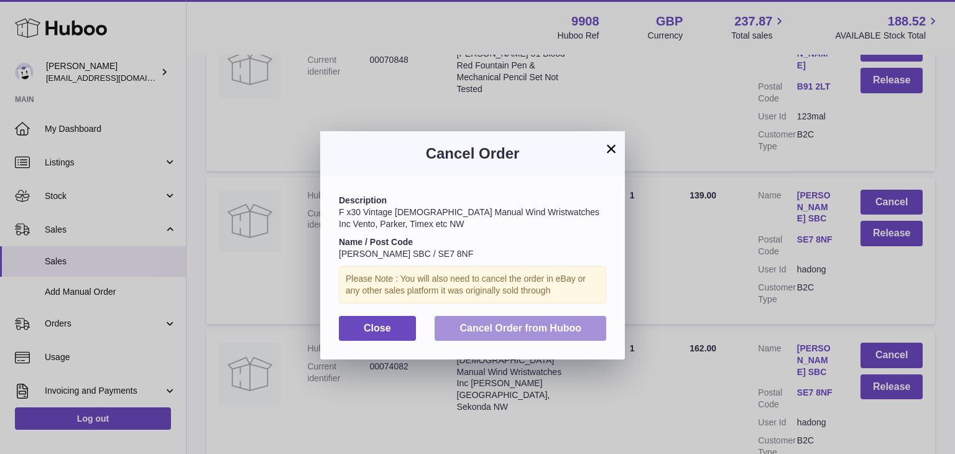
click at [537, 323] on span "Cancel Order from Huboo" at bounding box center [521, 328] width 122 height 11
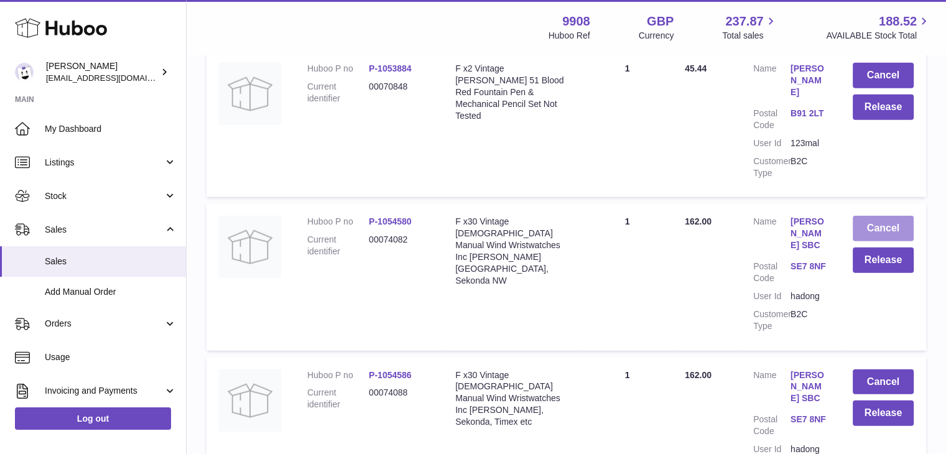
click at [882, 216] on button "Cancel" at bounding box center [883, 228] width 61 height 25
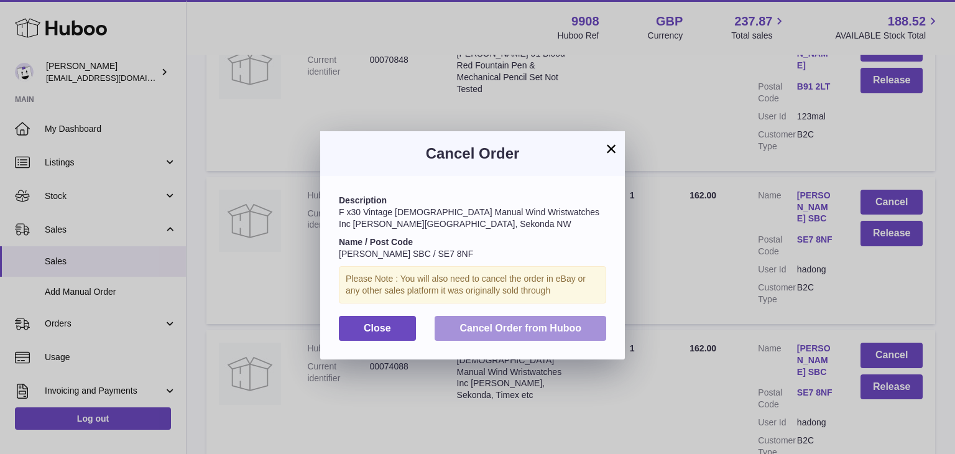
click at [549, 325] on span "Cancel Order from Huboo" at bounding box center [521, 328] width 122 height 11
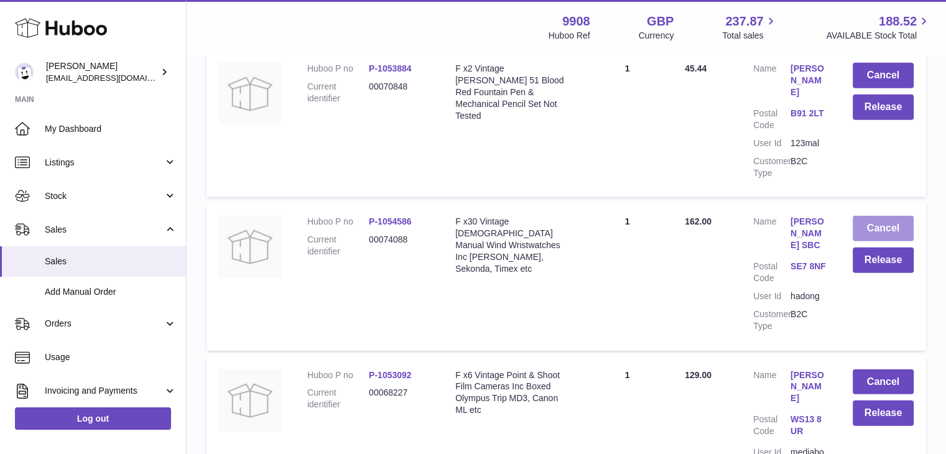
click at [891, 216] on button "Cancel" at bounding box center [883, 228] width 61 height 25
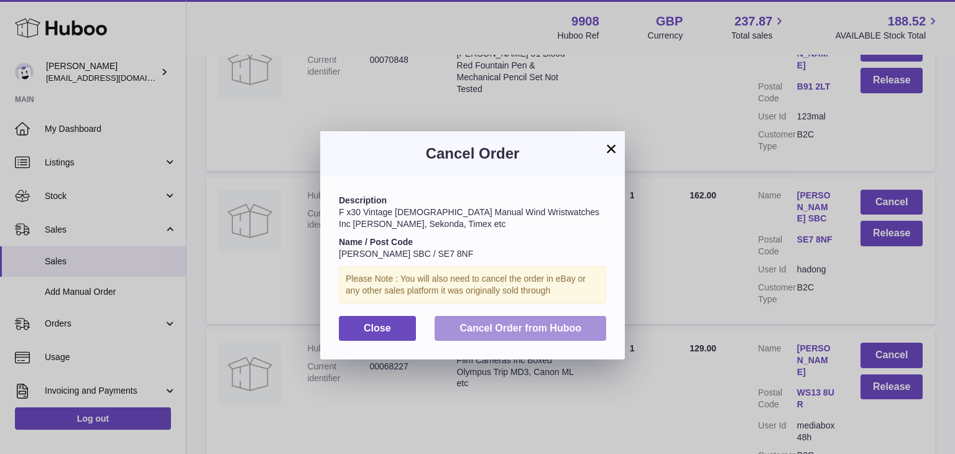
click at [545, 321] on button "Cancel Order from Huboo" at bounding box center [521, 328] width 172 height 25
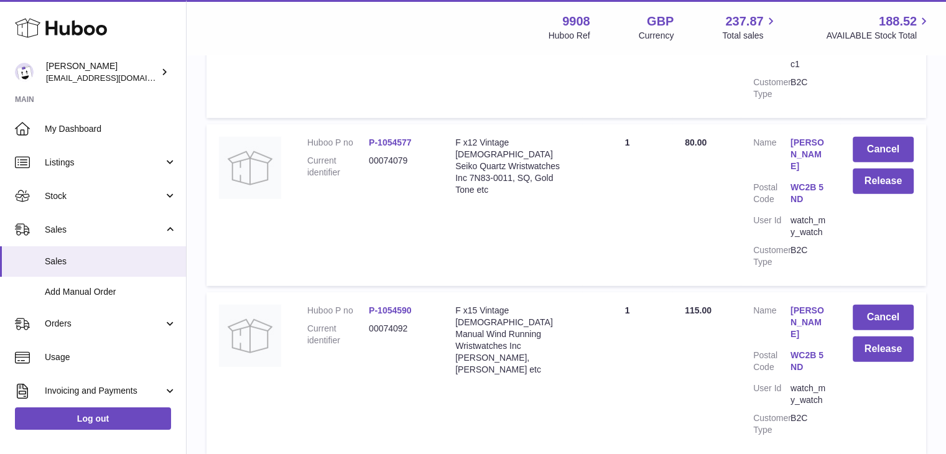
scroll to position [3399, 0]
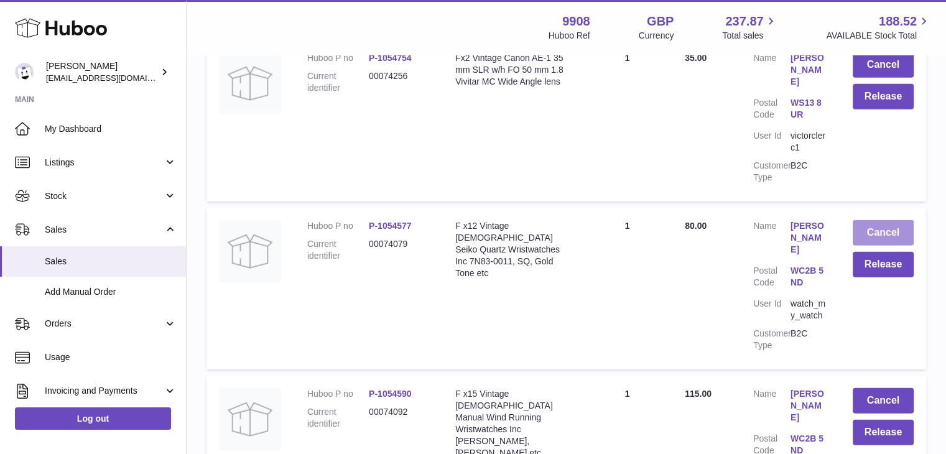
click at [871, 220] on button "Cancel" at bounding box center [883, 232] width 61 height 25
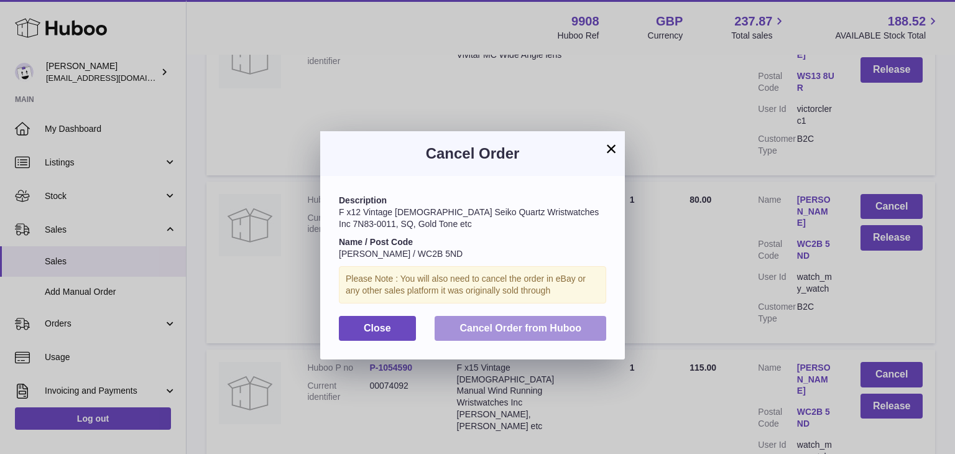
click at [539, 321] on button "Cancel Order from Huboo" at bounding box center [521, 328] width 172 height 25
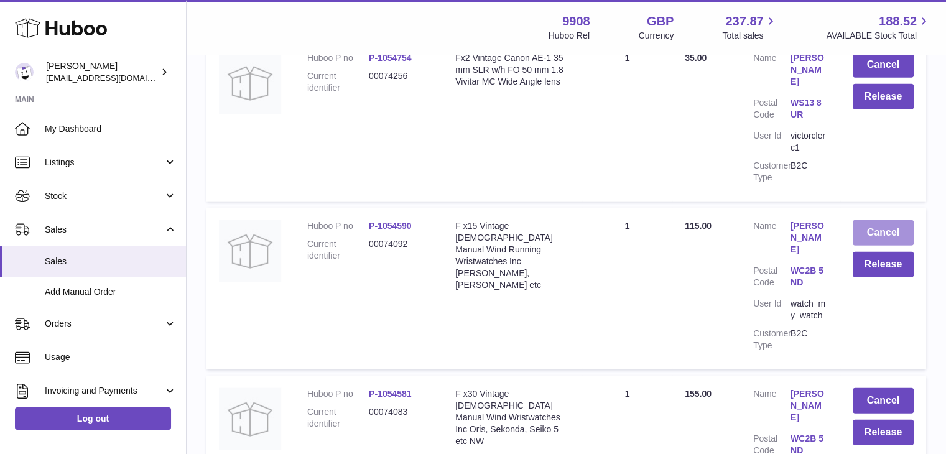
click at [890, 220] on button "Cancel" at bounding box center [883, 232] width 61 height 25
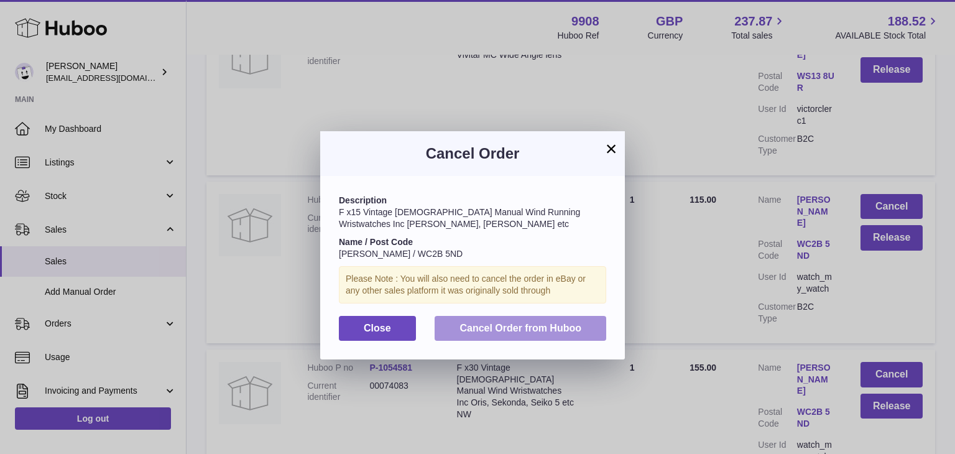
click at [524, 325] on span "Cancel Order from Huboo" at bounding box center [521, 328] width 122 height 11
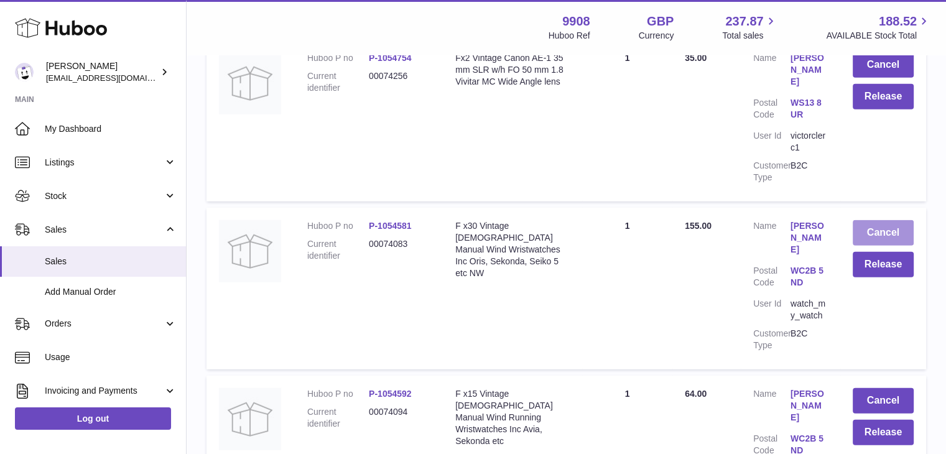
click at [903, 220] on button "Cancel" at bounding box center [883, 232] width 61 height 25
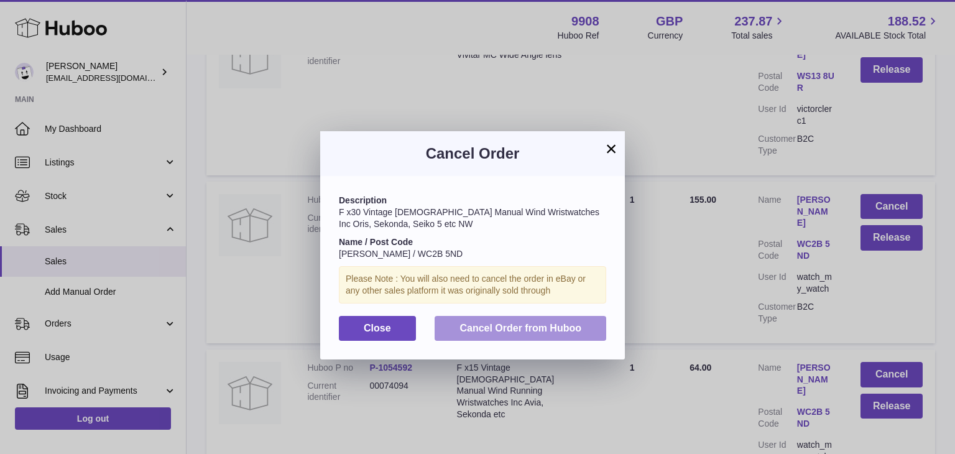
click at [554, 326] on span "Cancel Order from Huboo" at bounding box center [521, 328] width 122 height 11
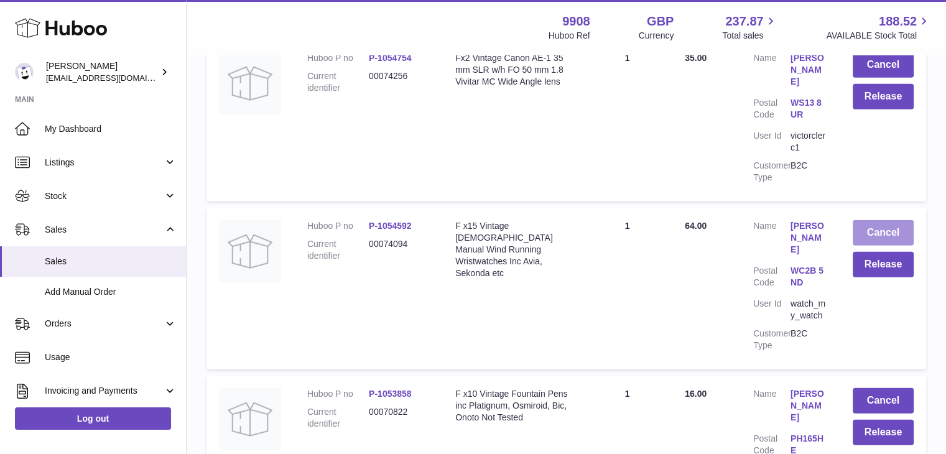
click at [868, 220] on button "Cancel" at bounding box center [883, 232] width 61 height 25
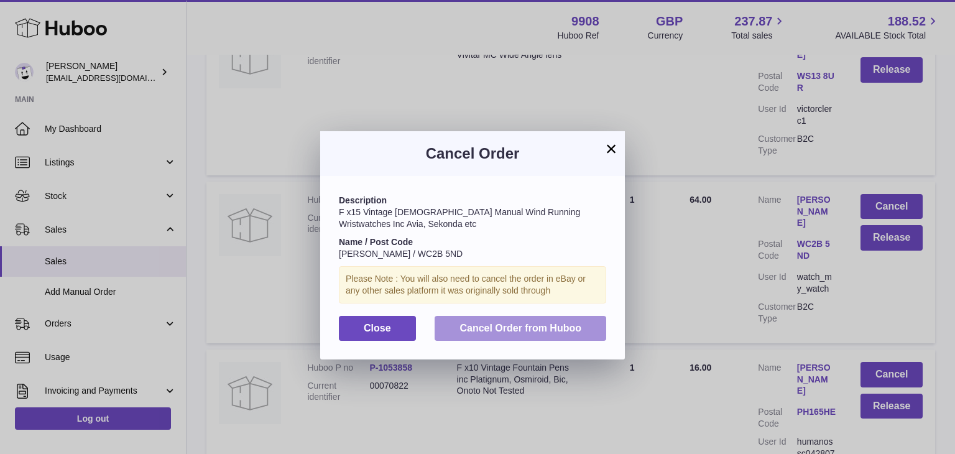
click at [528, 326] on span "Cancel Order from Huboo" at bounding box center [521, 328] width 122 height 11
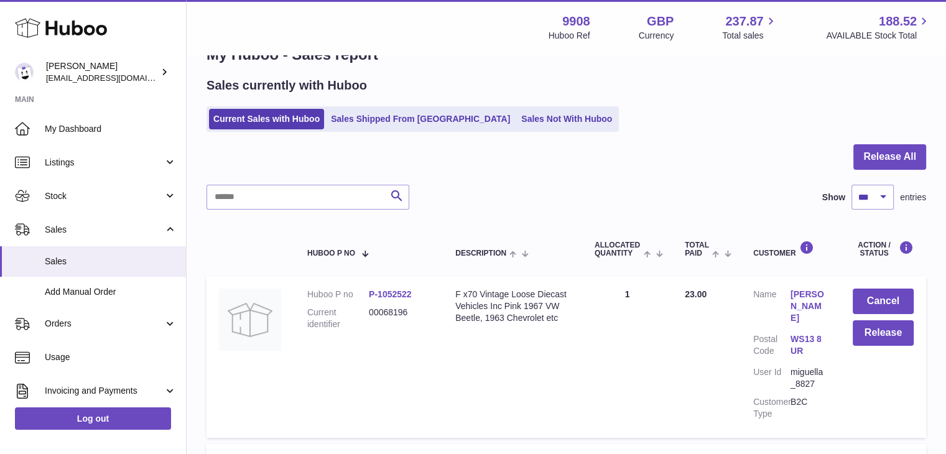
scroll to position [0, 0]
